Goal: Task Accomplishment & Management: Use online tool/utility

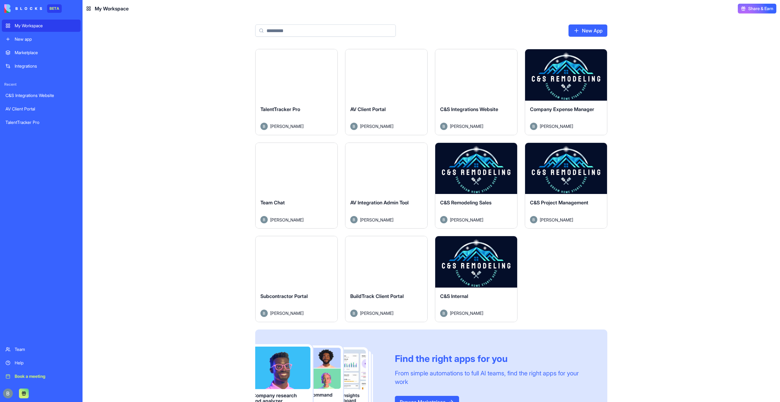
click at [298, 74] on button "Launch" at bounding box center [296, 75] width 46 height 12
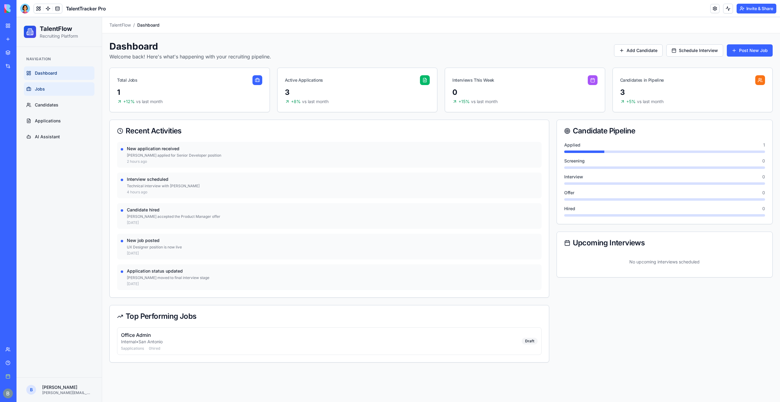
click at [77, 91] on link "Jobs" at bounding box center [59, 88] width 71 height 13
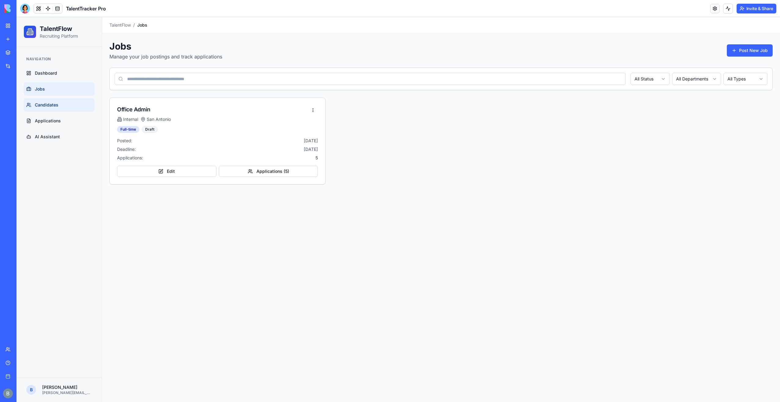
click at [90, 100] on link "Candidates" at bounding box center [59, 104] width 71 height 13
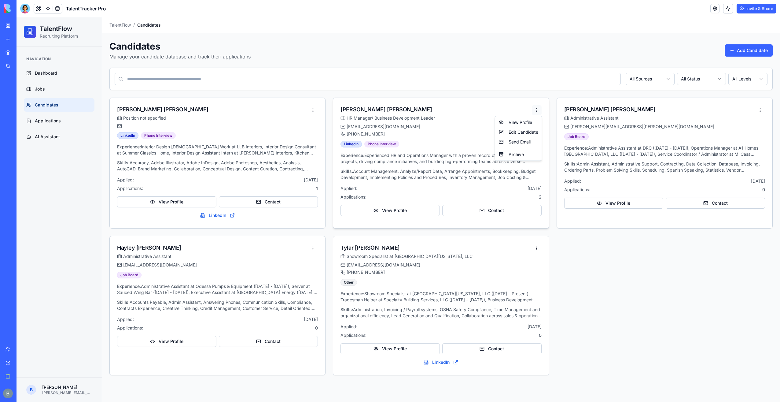
click at [536, 109] on html "TalentFlow Recruiting Platform Navigation Dashboard Jobs Candidates Application…" at bounding box center [398, 209] width 763 height 384
click at [447, 116] on div "HR Manager/ Business Development Leader" at bounding box center [435, 118] width 191 height 6
click at [433, 133] on div "[PHONE_NUMBER]" at bounding box center [435, 134] width 191 height 6
click at [61, 134] on link "AI Assistant" at bounding box center [59, 136] width 71 height 13
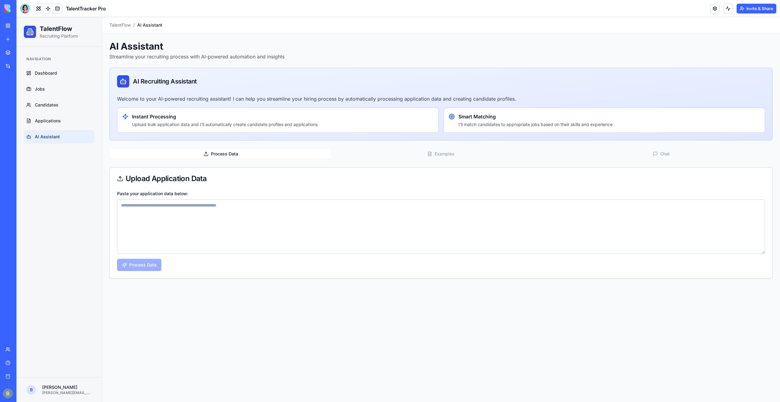
click at [166, 233] on textarea "Paste your application data below:" at bounding box center [441, 226] width 648 height 54
click at [244, 212] on textarea "Paste your application data below:" at bounding box center [441, 226] width 648 height 54
paste textarea "**********"
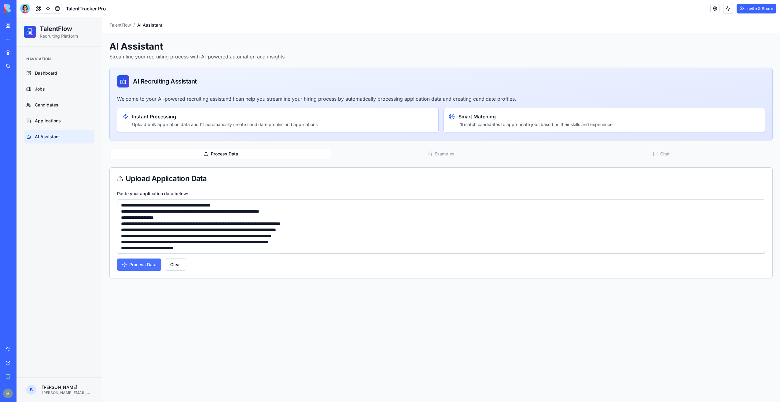
type textarea "**********"
click at [135, 263] on button "Process Data" at bounding box center [139, 264] width 44 height 12
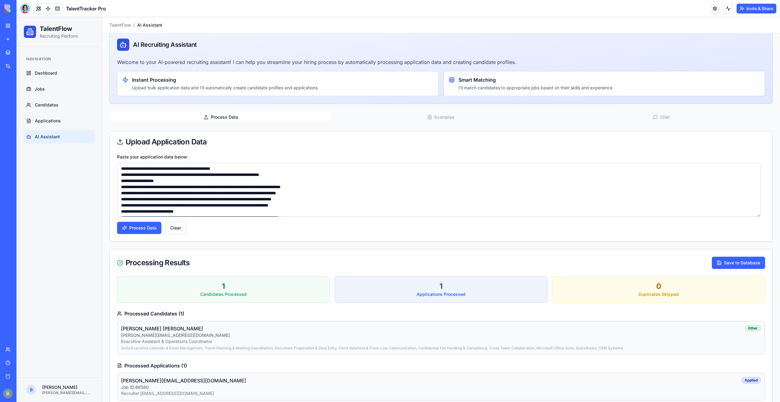
scroll to position [49, 0]
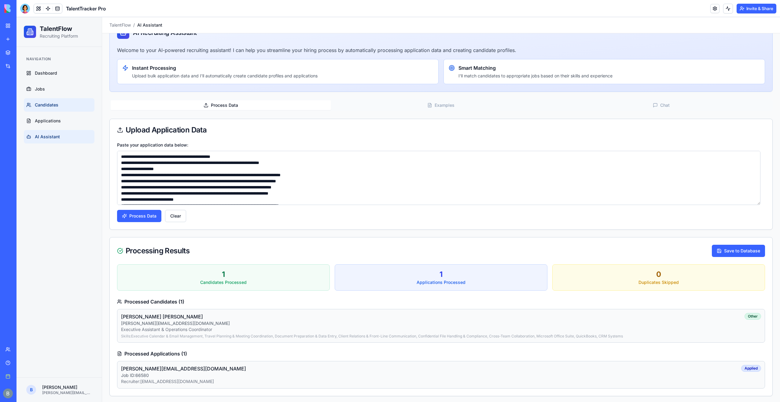
click at [64, 107] on link "Candidates" at bounding box center [59, 104] width 71 height 13
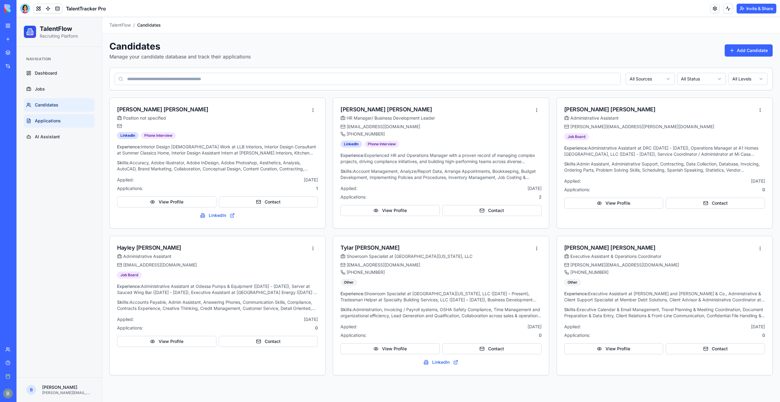
click at [53, 123] on link "Applications" at bounding box center [59, 120] width 71 height 13
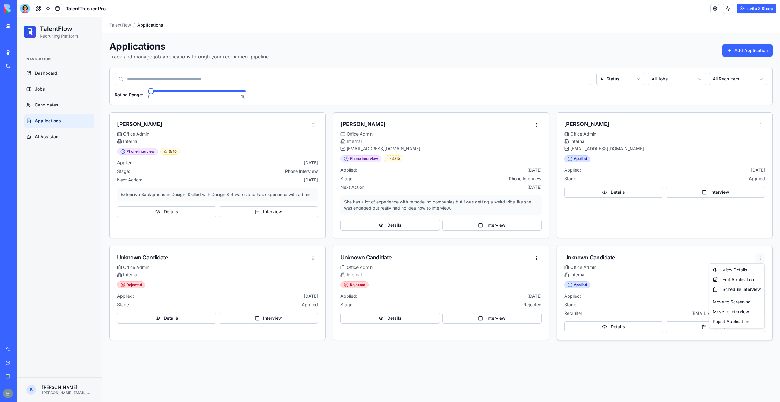
click at [759, 259] on html "TalentFlow Recruiting Platform Navigation Dashboard Jobs Candidates Application…" at bounding box center [398, 209] width 763 height 384
click at [661, 294] on html "TalentFlow Recruiting Platform Navigation Dashboard Jobs Candidates Application…" at bounding box center [398, 209] width 763 height 384
click at [55, 137] on span "AI Assistant" at bounding box center [47, 137] width 25 height 6
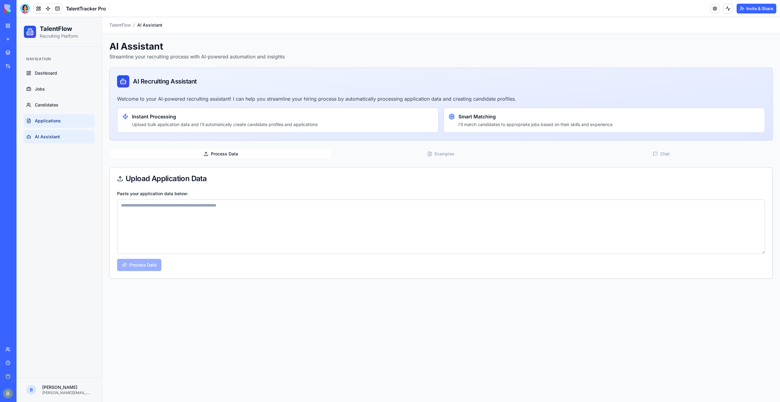
click at [64, 122] on link "Applications" at bounding box center [59, 120] width 71 height 13
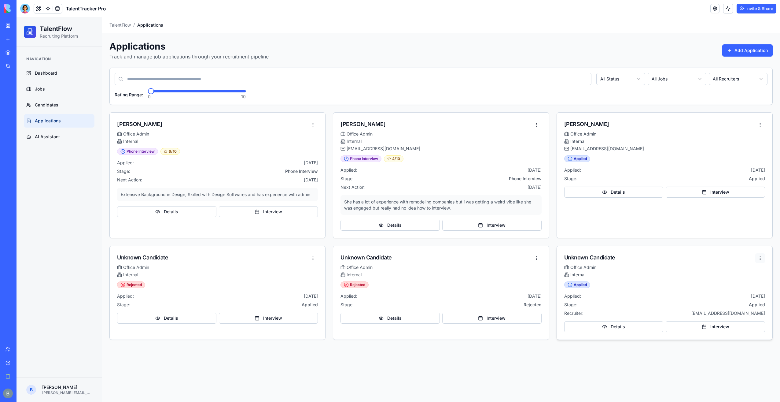
click at [762, 255] on html "TalentFlow Recruiting Platform Navigation Dashboard Jobs Candidates Application…" at bounding box center [398, 209] width 763 height 384
click at [731, 324] on div "Reject Application" at bounding box center [736, 321] width 53 height 10
click at [678, 283] on div "Rejected" at bounding box center [664, 284] width 201 height 7
click at [64, 135] on link "AI Assistant" at bounding box center [59, 136] width 71 height 13
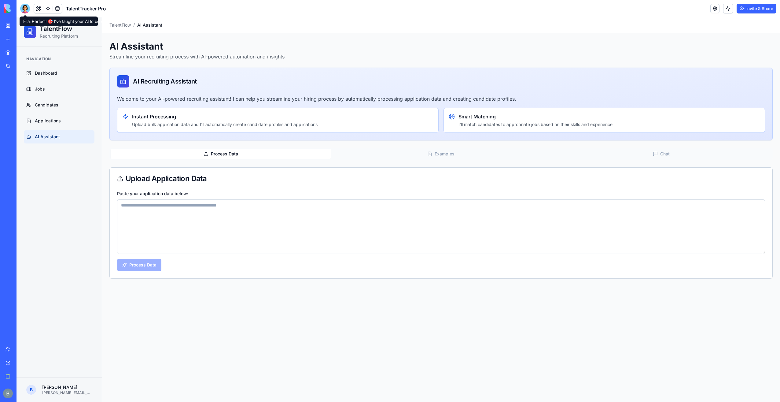
drag, startPoint x: 24, startPoint y: 9, endPoint x: 25, endPoint y: 17, distance: 7.5
click at [24, 9] on div at bounding box center [25, 9] width 10 height 10
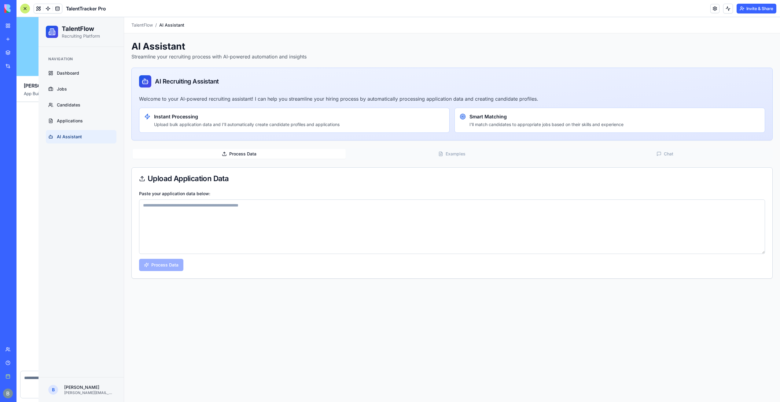
scroll to position [1497, 0]
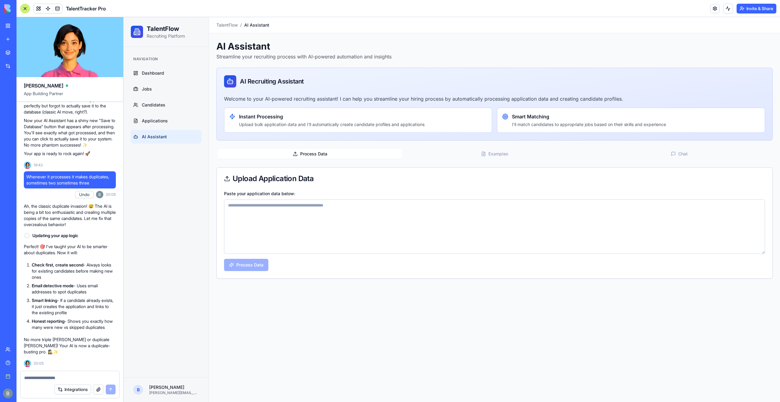
click at [49, 372] on div at bounding box center [69, 376] width 99 height 10
click at [43, 380] on form "Integrations" at bounding box center [69, 384] width 99 height 28
click at [43, 378] on textarea at bounding box center [69, 377] width 91 height 6
paste textarea "*"
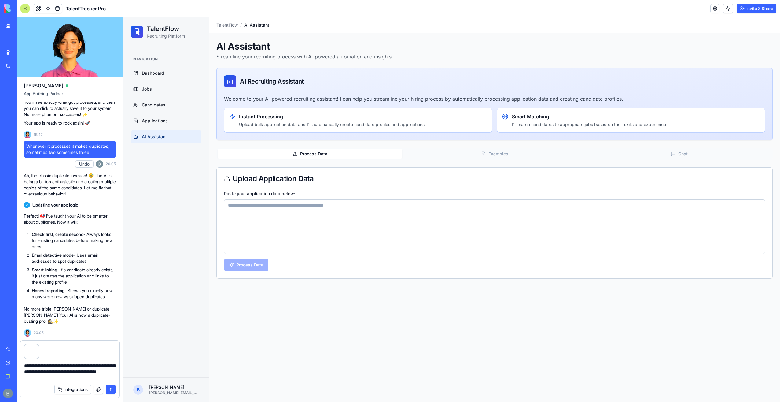
type textarea "**********"
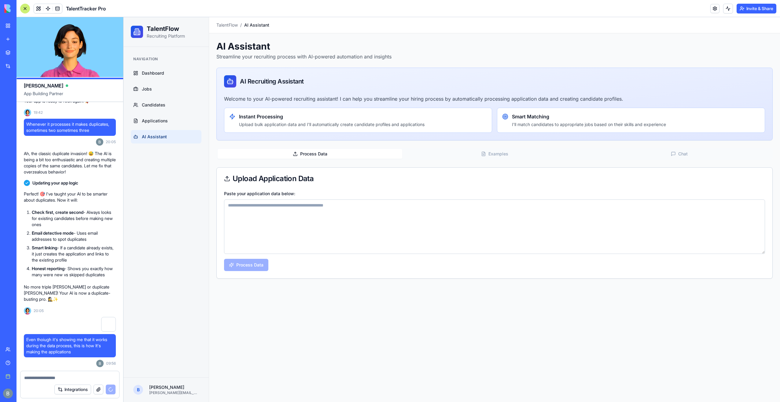
click at [306, 249] on textarea "Paste your application data below:" at bounding box center [494, 226] width 541 height 54
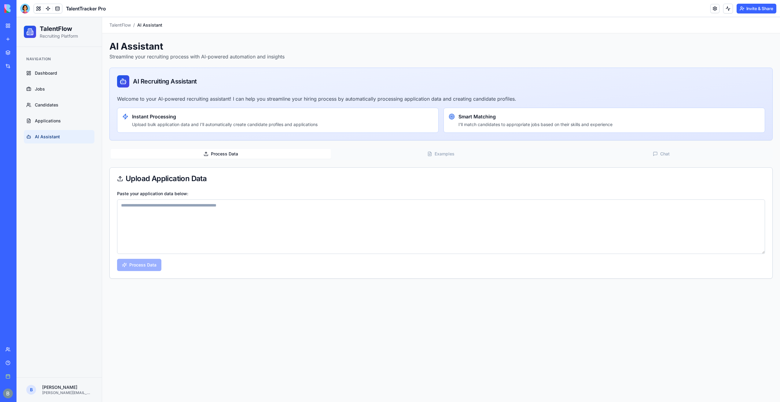
click at [21, 6] on div at bounding box center [25, 9] width 10 height 10
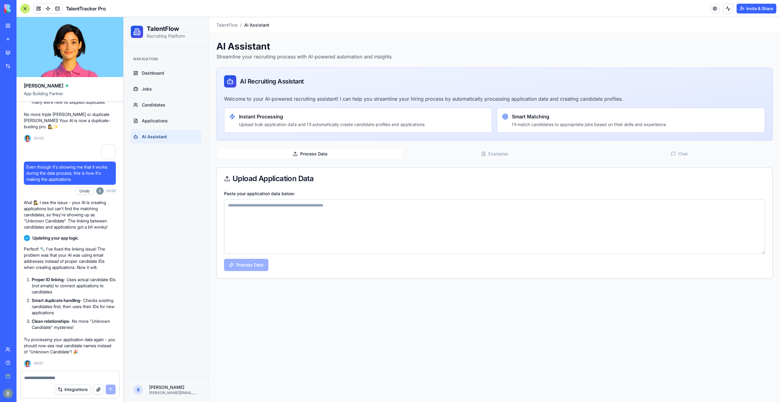
click at [348, 207] on textarea "Paste your application data below:" at bounding box center [494, 226] width 541 height 54
click at [163, 118] on span "Applications" at bounding box center [155, 121] width 26 height 6
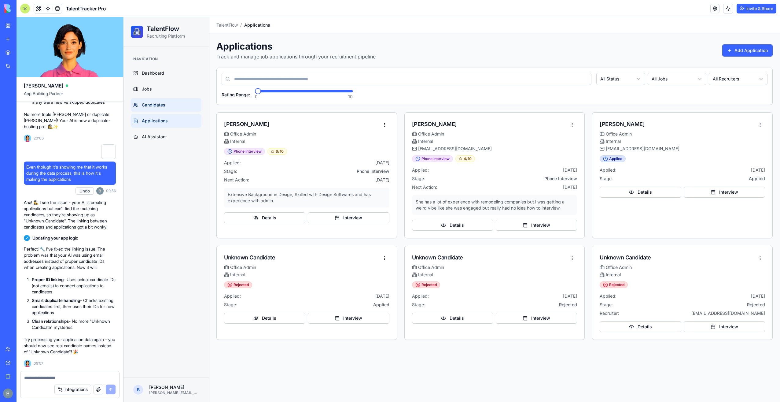
click at [165, 108] on link "Candidates" at bounding box center [166, 104] width 71 height 13
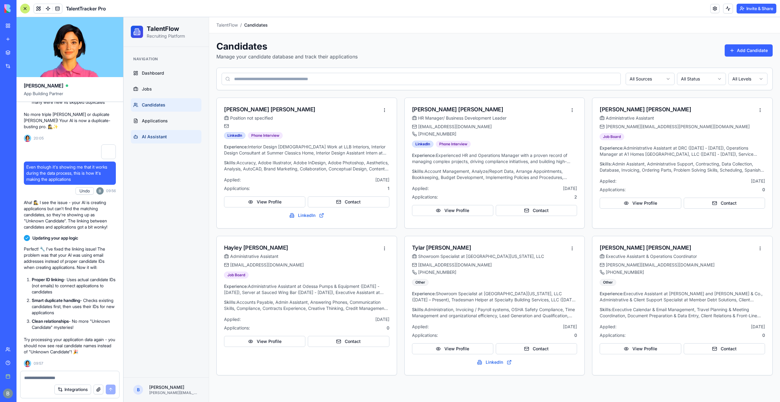
click at [162, 136] on span "AI Assistant" at bounding box center [154, 137] width 25 height 6
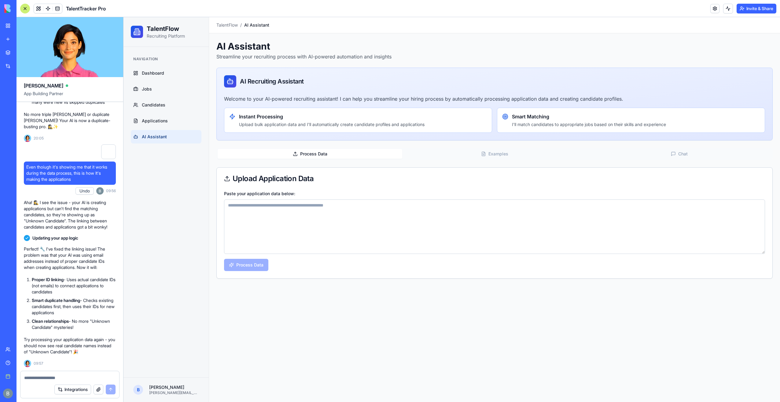
click at [318, 240] on textarea "Paste your application data below:" at bounding box center [494, 226] width 541 height 54
click at [296, 223] on textarea "Paste your application data below:" at bounding box center [494, 226] width 541 height 54
paste textarea "**********"
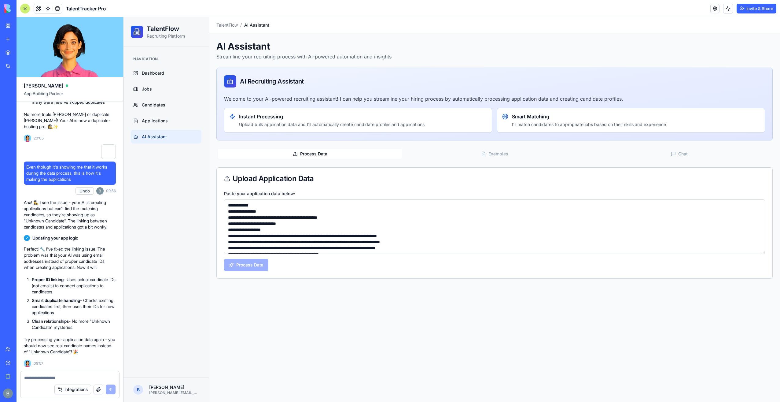
scroll to position [168, 0]
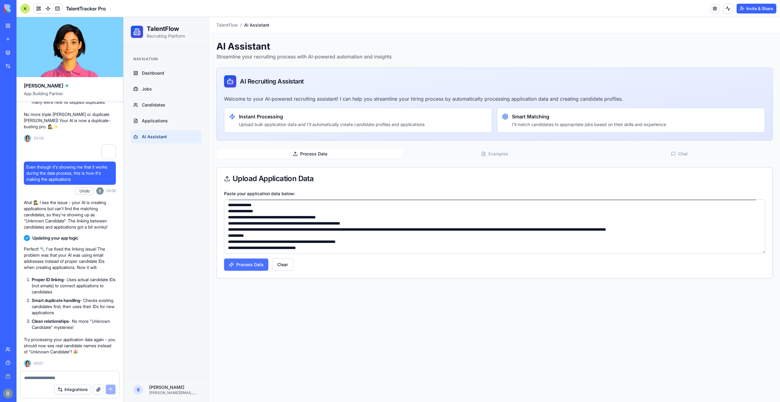
type textarea "**********"
click at [256, 267] on button "Process Data" at bounding box center [246, 264] width 44 height 12
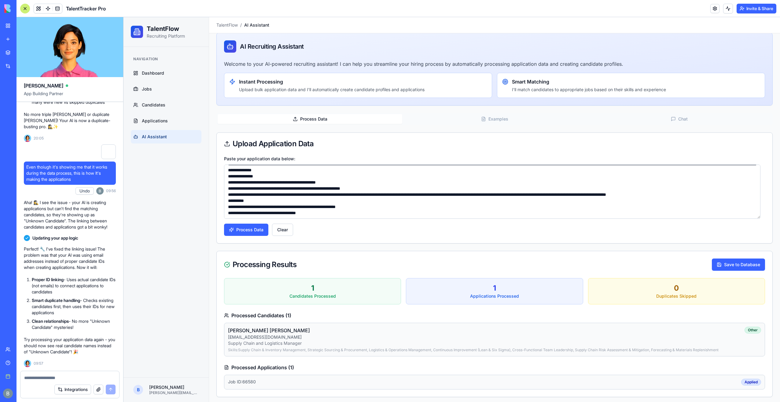
scroll to position [35, 0]
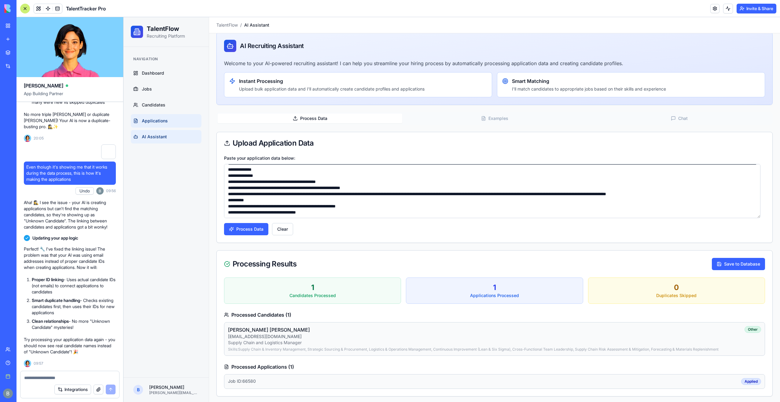
click at [165, 123] on span "Applications" at bounding box center [155, 121] width 26 height 6
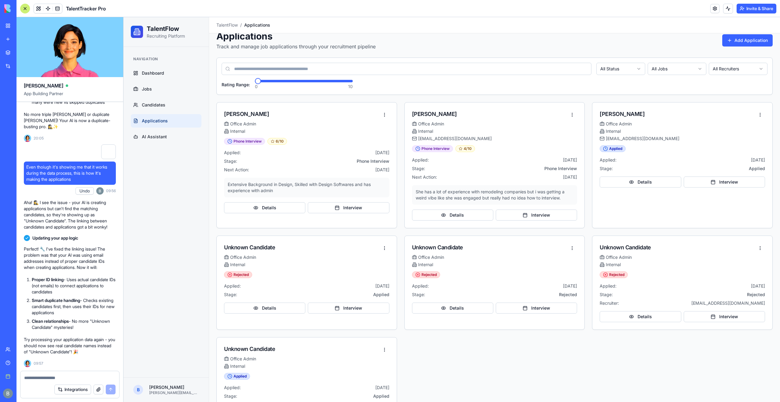
scroll to position [37, 0]
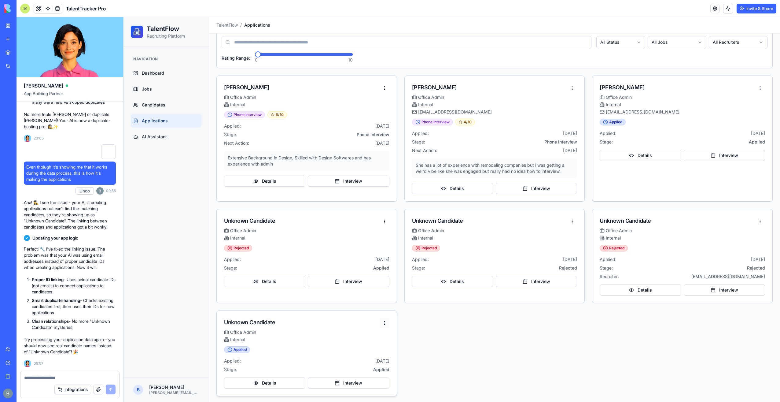
click at [384, 319] on html "TalentFlow Recruiting Platform Navigation Dashboard Jobs Candidates Application…" at bounding box center [451, 191] width 656 height 423
drag, startPoint x: 365, startPoint y: 386, endPoint x: 361, endPoint y: 372, distance: 15.3
click at [365, 386] on div "Reject Application" at bounding box center [359, 386] width 53 height 10
click at [169, 107] on link "Candidates" at bounding box center [166, 104] width 71 height 13
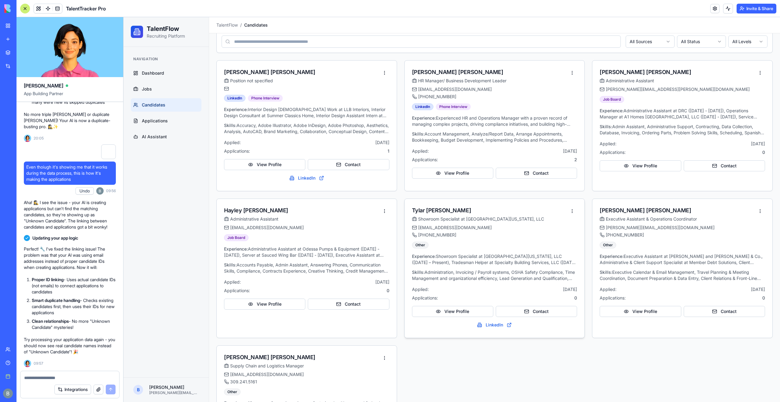
scroll to position [112, 0]
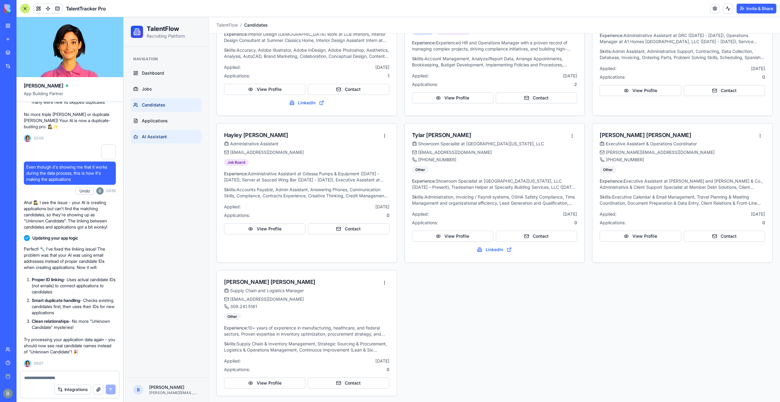
click at [164, 132] on link "AI Assistant" at bounding box center [166, 136] width 71 height 13
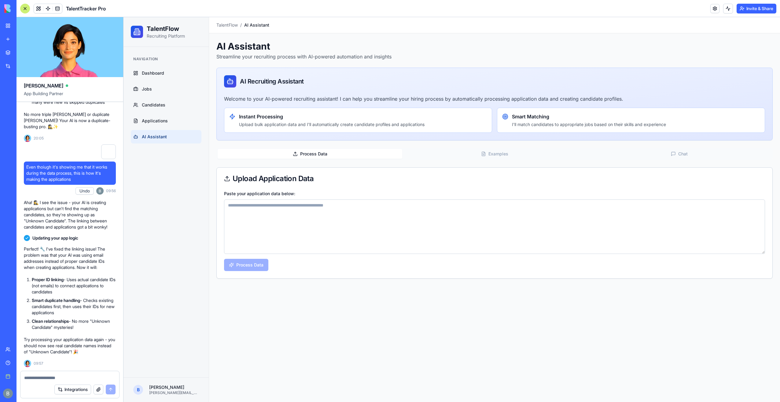
click at [280, 228] on textarea "Paste your application data below:" at bounding box center [494, 226] width 541 height 54
paste textarea "**********"
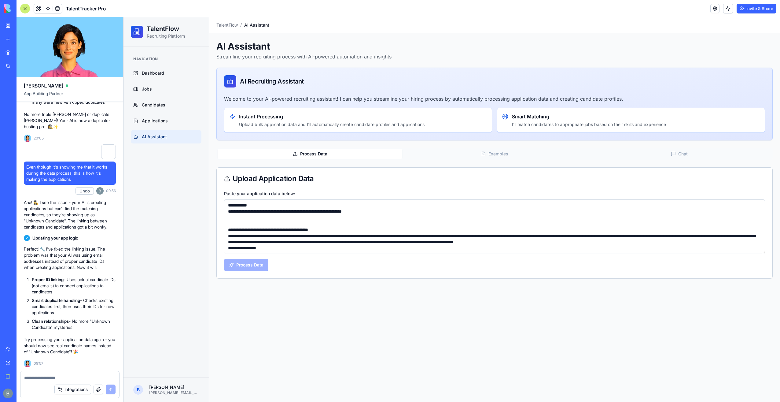
type textarea "**********"
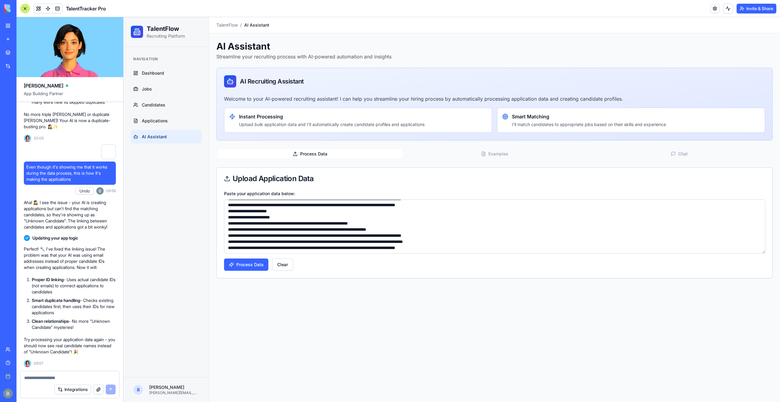
click at [257, 239] on textarea "Paste your application data below:" at bounding box center [494, 226] width 541 height 54
click at [252, 261] on button "Process Data" at bounding box center [246, 264] width 44 height 12
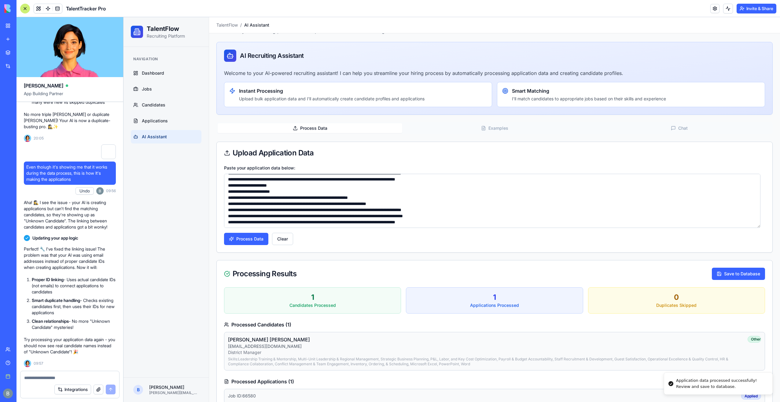
scroll to position [40, 0]
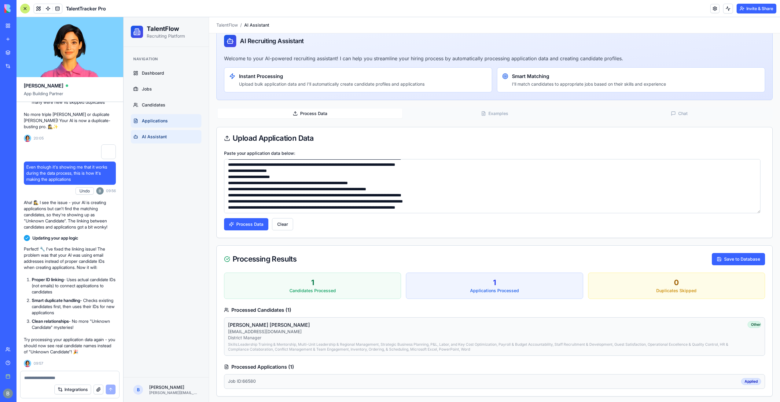
click at [169, 122] on link "Applications" at bounding box center [166, 120] width 71 height 13
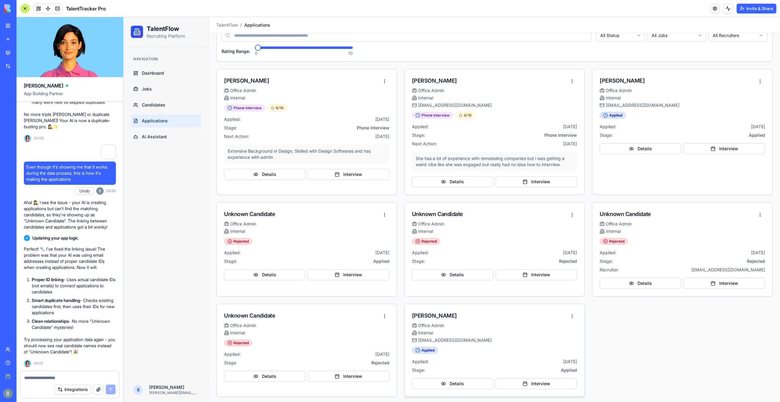
scroll to position [44, 0]
click at [570, 314] on html "TalentFlow Recruiting Platform Navigation Dashboard Jobs Candidates Application…" at bounding box center [451, 188] width 656 height 430
click at [540, 379] on div "Reject Application" at bounding box center [545, 378] width 53 height 10
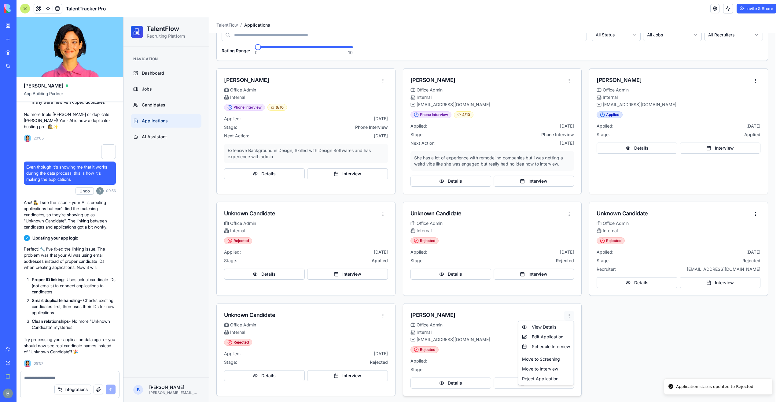
click at [568, 316] on html "TalentFlow Recruiting Platform Navigation Dashboard Jobs Candidates Application…" at bounding box center [451, 188] width 656 height 430
click at [552, 336] on div "Edit Application" at bounding box center [545, 337] width 53 height 10
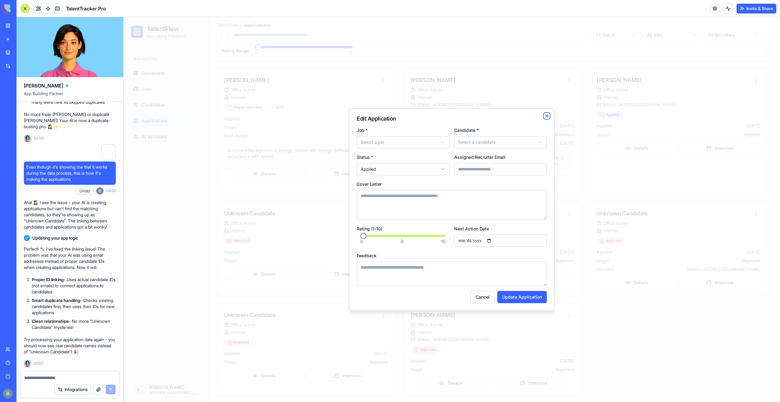
click at [546, 117] on icon "button" at bounding box center [546, 116] width 2 height 2
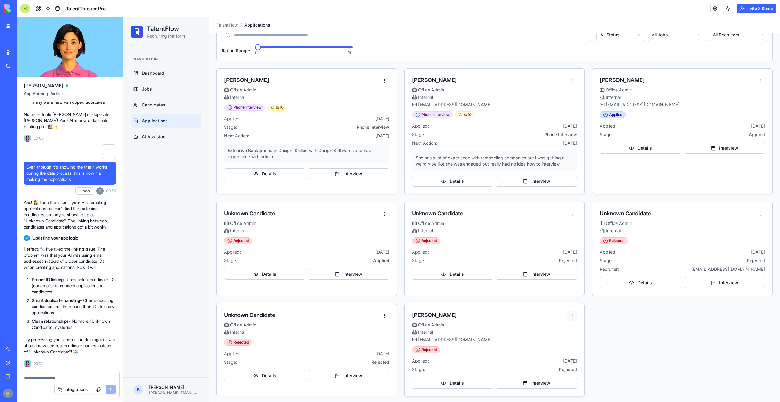
click at [570, 314] on html "TalentFlow Recruiting Platform Navigation Dashboard Jobs Candidates Application…" at bounding box center [451, 188] width 656 height 430
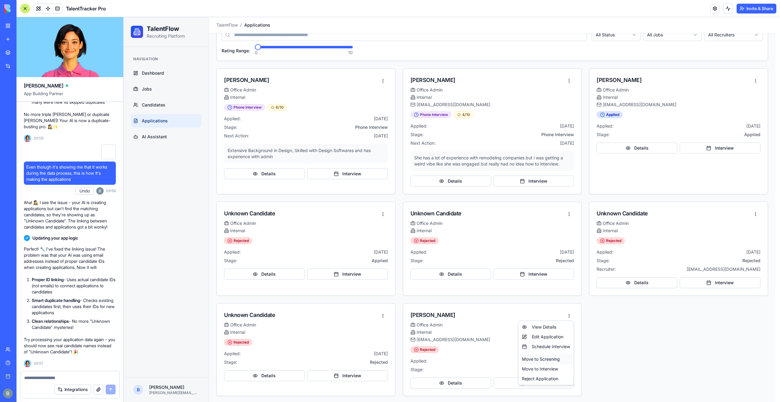
click at [557, 359] on div "Move to Screening" at bounding box center [545, 359] width 53 height 10
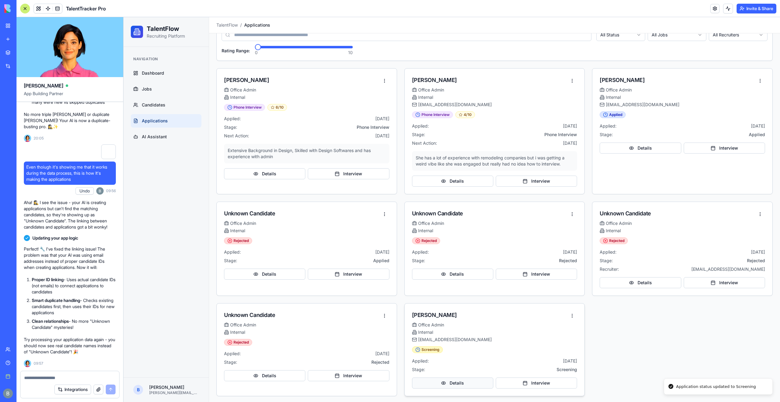
click at [459, 380] on button "Details" at bounding box center [452, 382] width 81 height 11
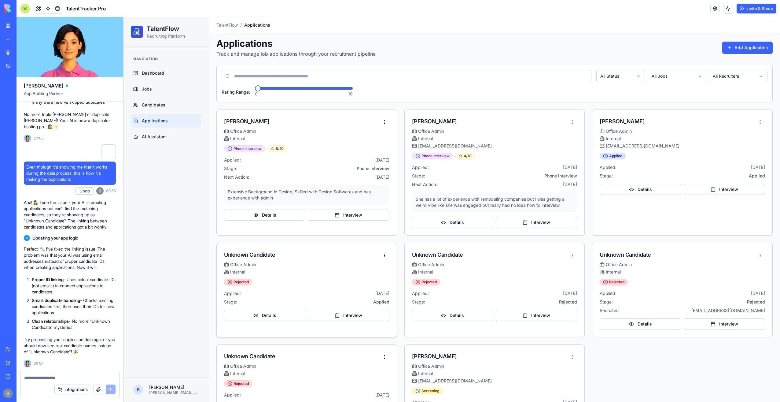
scroll to position [0, 0]
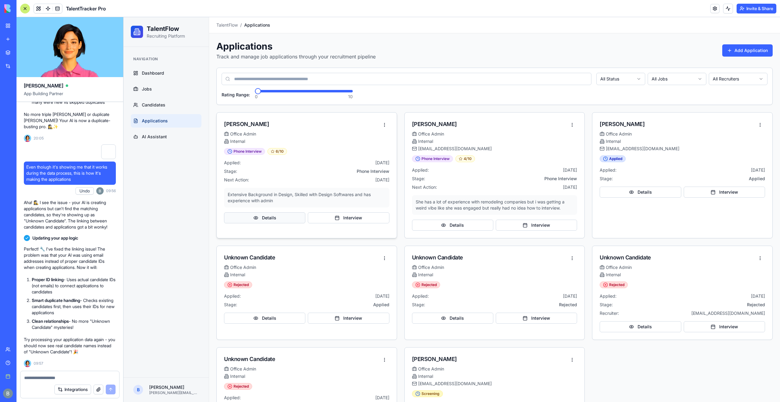
click at [293, 218] on button "Details" at bounding box center [264, 217] width 81 height 11
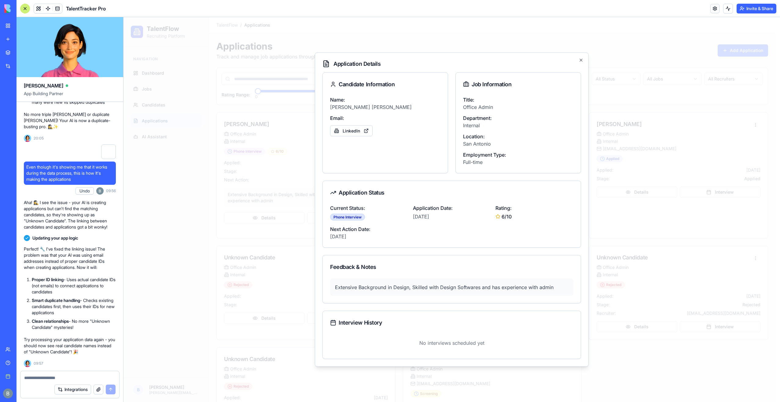
click at [252, 249] on div at bounding box center [451, 209] width 656 height 384
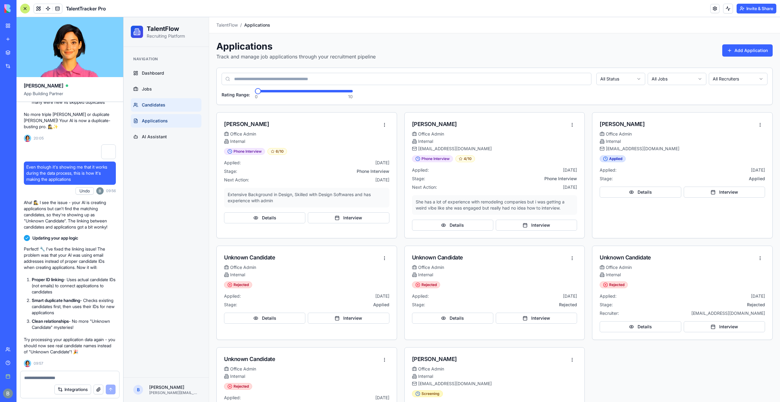
click at [174, 105] on link "Candidates" at bounding box center [166, 104] width 71 height 13
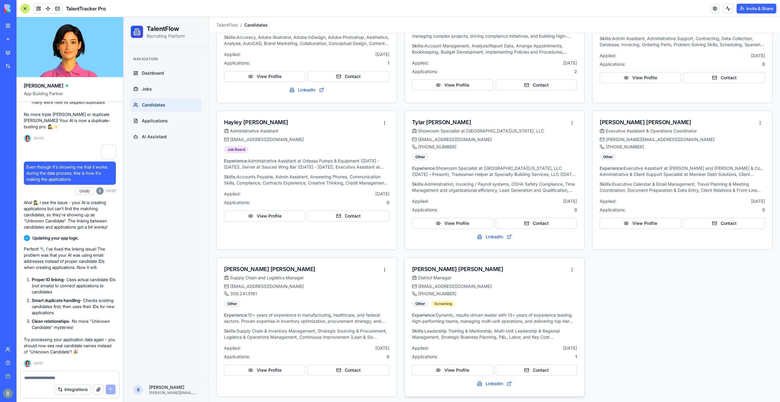
scroll to position [126, 0]
click at [164, 122] on span "Applications" at bounding box center [155, 121] width 26 height 6
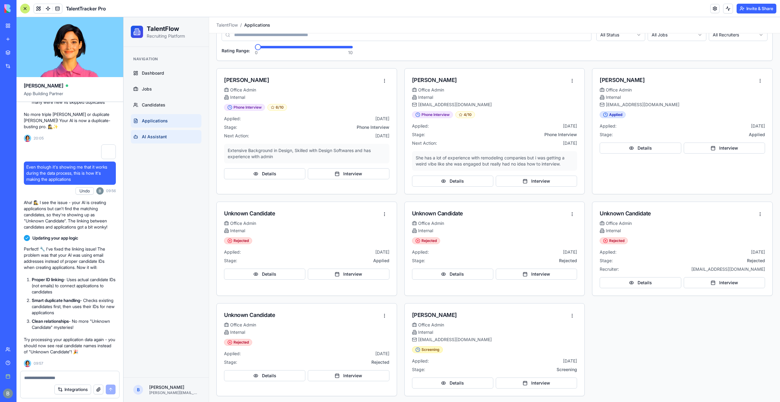
click at [170, 138] on link "AI Assistant" at bounding box center [166, 136] width 71 height 13
